Goal: Task Accomplishment & Management: Use online tool/utility

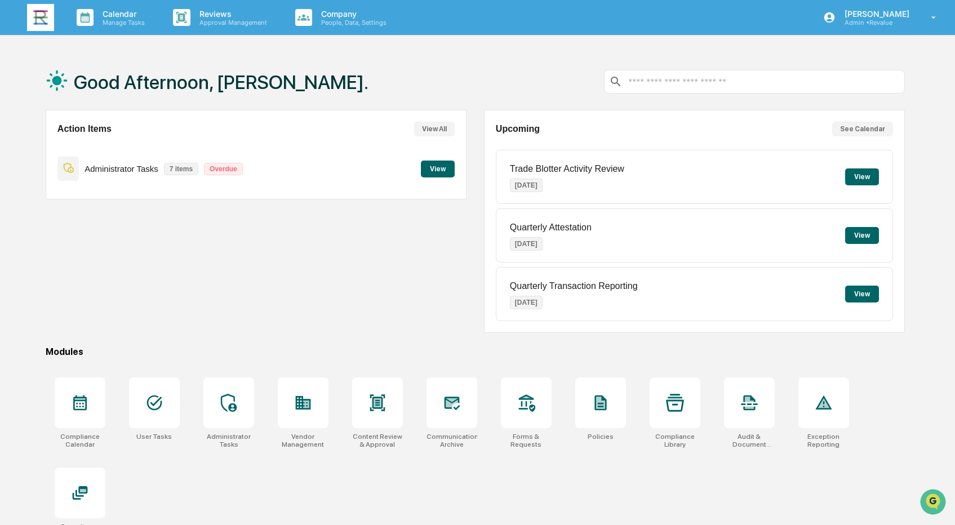
click at [425, 166] on button "View" at bounding box center [438, 169] width 34 height 17
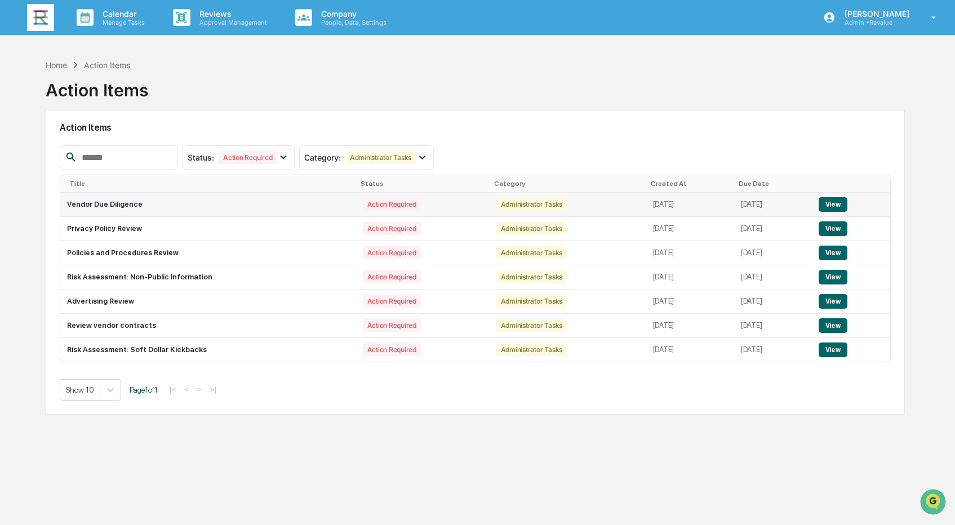
click at [838, 203] on button "View" at bounding box center [833, 204] width 29 height 15
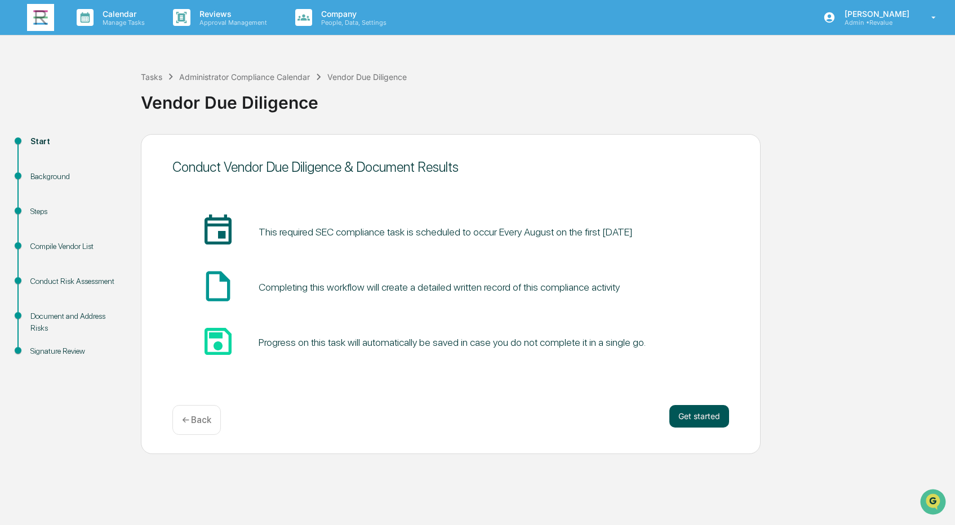
click at [703, 419] on button "Get started" at bounding box center [699, 416] width 60 height 23
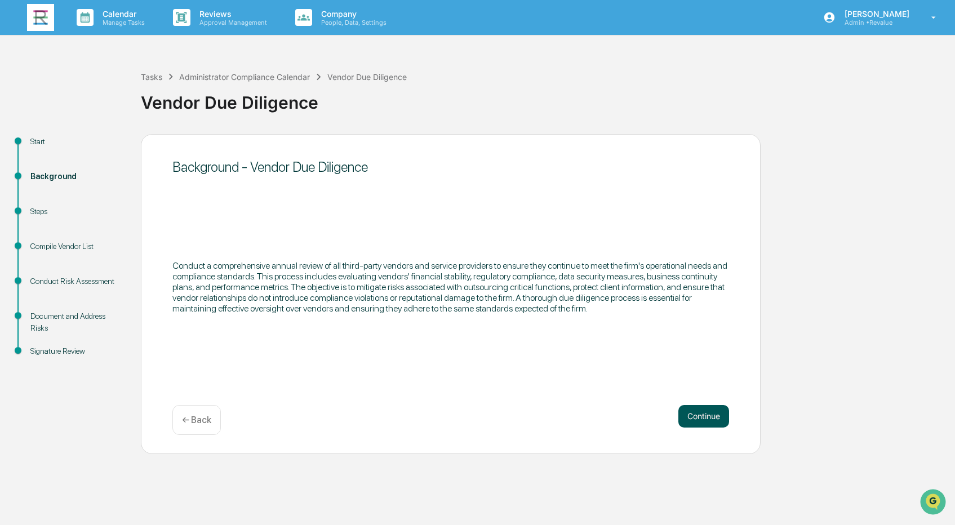
click at [695, 410] on button "Continue" at bounding box center [703, 416] width 51 height 23
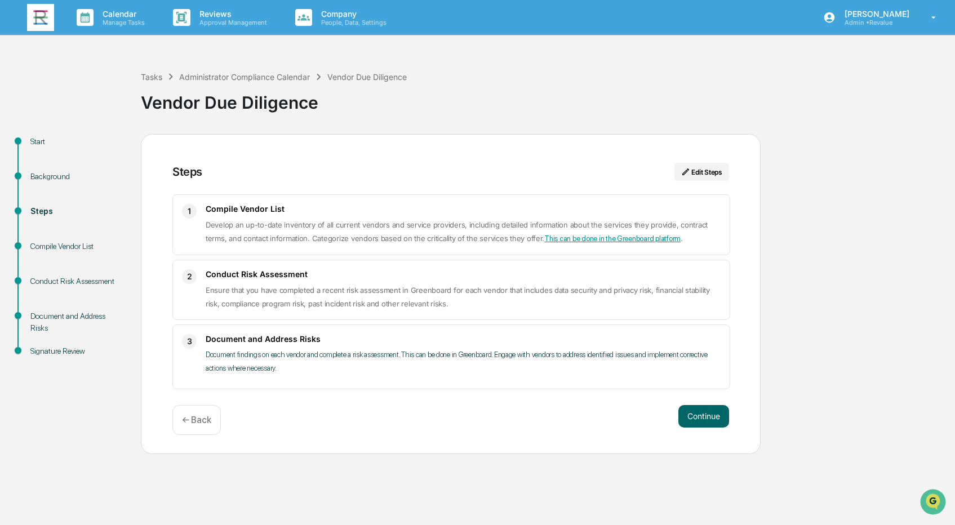
click at [554, 238] on link "This can be done in the Greenboard platform" at bounding box center [612, 238] width 136 height 8
click at [567, 241] on link "This can be done in the Greenboard platform" at bounding box center [612, 238] width 136 height 8
click at [645, 235] on link "This can be done in the Greenboard platform" at bounding box center [612, 238] width 136 height 8
click at [592, 238] on link "This can be done in the Greenboard platform" at bounding box center [612, 238] width 136 height 8
click at [618, 237] on link "This can be done in the Greenboard platform" at bounding box center [612, 238] width 136 height 8
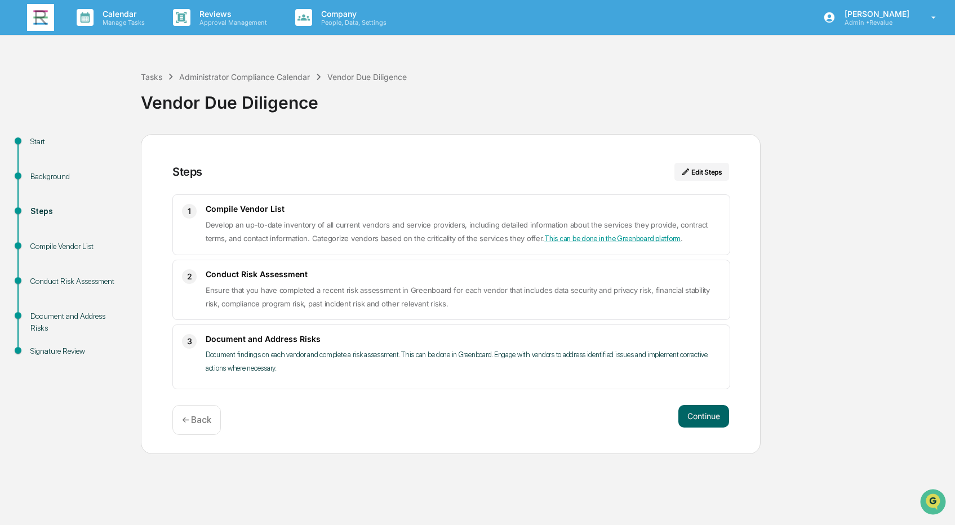
click at [621, 238] on link "This can be done in the Greenboard platform" at bounding box center [612, 238] width 136 height 8
